Goal: Entertainment & Leisure: Consume media (video, audio)

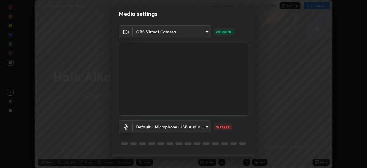
scroll to position [17, 0]
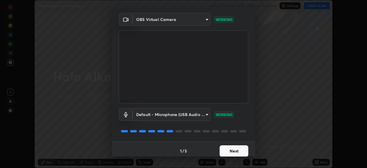
click at [234, 149] on button "Next" at bounding box center [234, 150] width 29 height 11
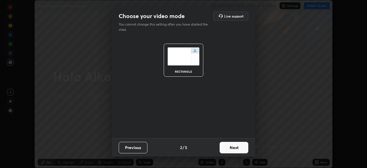
scroll to position [0, 0]
click at [233, 149] on button "Next" at bounding box center [234, 147] width 29 height 11
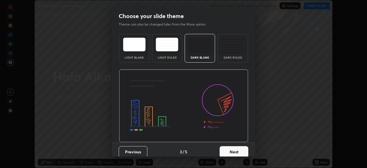
click at [234, 153] on button "Next" at bounding box center [234, 151] width 29 height 11
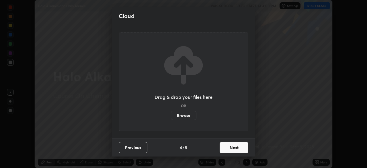
click at [232, 151] on button "Next" at bounding box center [234, 147] width 29 height 11
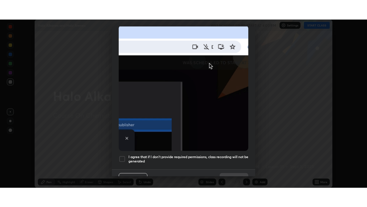
scroll to position [137, 0]
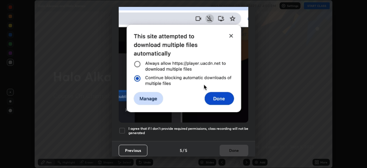
click at [126, 128] on div "I agree that if I don't provide required permissions, class recording will not …" at bounding box center [184, 130] width 130 height 7
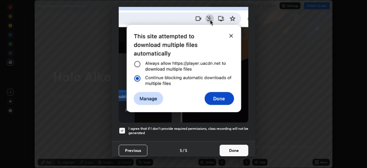
click at [231, 150] on button "Done" at bounding box center [234, 150] width 29 height 11
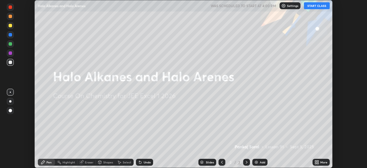
click at [311, 7] on button "START CLASS" at bounding box center [317, 5] width 26 height 7
click at [316, 160] on icon at bounding box center [315, 160] width 1 height 1
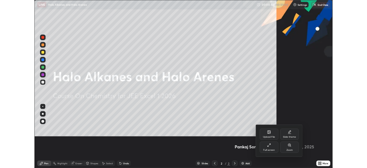
scroll to position [207, 367]
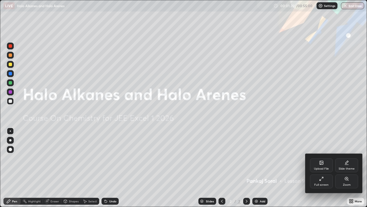
click at [256, 168] on div at bounding box center [183, 103] width 367 height 207
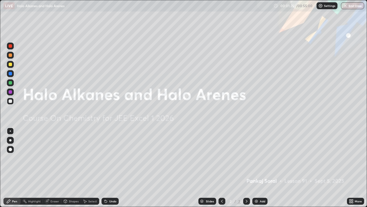
click at [257, 168] on img at bounding box center [256, 201] width 5 height 5
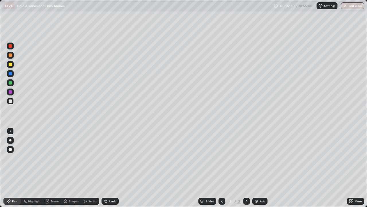
click at [10, 140] on div at bounding box center [10, 140] width 2 height 2
click at [55, 168] on div "Eraser" at bounding box center [55, 200] width 9 height 3
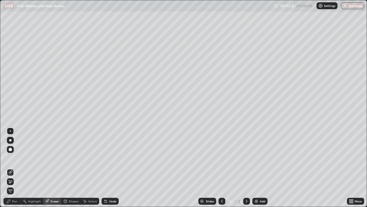
click at [13, 168] on div "Pen" at bounding box center [11, 200] width 17 height 7
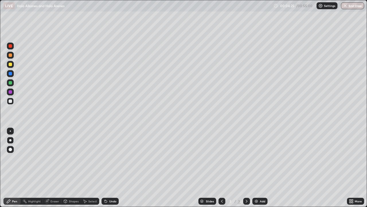
click at [55, 168] on div "Eraser" at bounding box center [52, 200] width 18 height 7
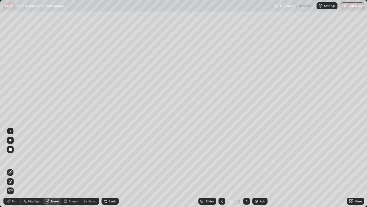
click at [13, 168] on div "Pen" at bounding box center [14, 200] width 5 height 3
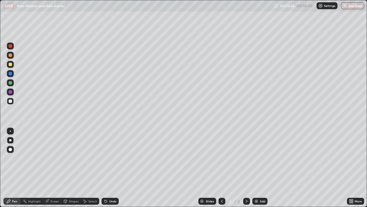
click at [53, 168] on div "Eraser" at bounding box center [55, 200] width 9 height 3
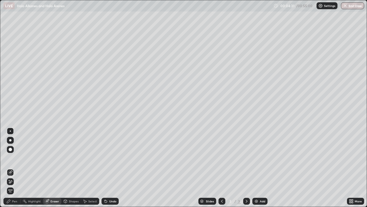
click at [13, 168] on div "Pen" at bounding box center [11, 200] width 17 height 7
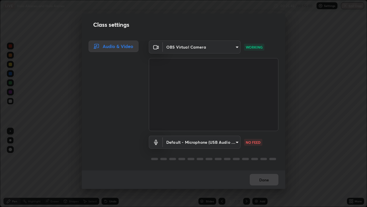
click at [271, 168] on div "Done" at bounding box center [184, 179] width 204 height 18
click at [323, 168] on div "Class settings Audio & Video OBS Virtual Camera 943ef58dcf03fa2787034e7b3a18557…" at bounding box center [183, 103] width 367 height 207
click at [267, 168] on button "Done" at bounding box center [264, 179] width 29 height 11
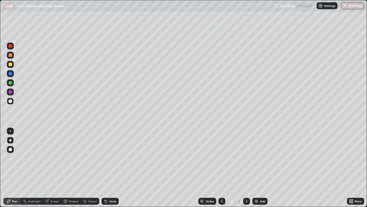
click at [345, 7] on img "button" at bounding box center [345, 5] width 5 height 5
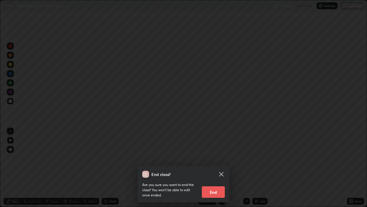
click at [216, 168] on button "End" at bounding box center [213, 191] width 23 height 11
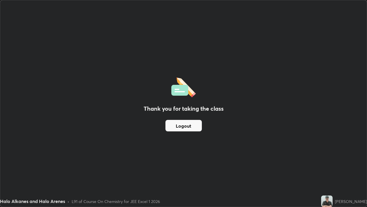
click at [178, 129] on button "Logout" at bounding box center [184, 125] width 36 height 11
click at [182, 131] on button "Logout" at bounding box center [184, 125] width 36 height 11
click at [184, 124] on button "Logout" at bounding box center [184, 125] width 36 height 11
click at [190, 124] on button "Logout" at bounding box center [184, 125] width 36 height 11
click at [195, 168] on div "Thank you for taking the class Logout" at bounding box center [183, 103] width 367 height 206
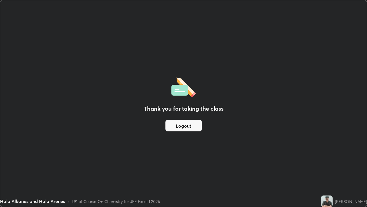
click at [224, 154] on div "Thank you for taking the class Logout" at bounding box center [183, 103] width 367 height 206
click at [190, 126] on button "Logout" at bounding box center [184, 125] width 36 height 11
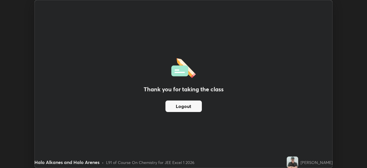
scroll to position [28525, 28326]
